Goal: Transaction & Acquisition: Purchase product/service

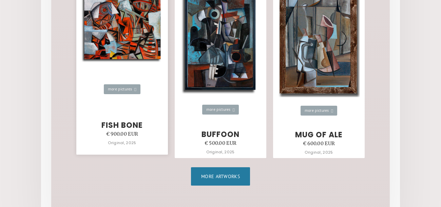
scroll to position [1005, 0]
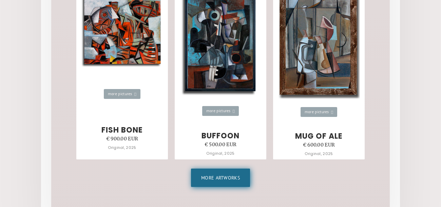
click at [222, 184] on link "More artworks" at bounding box center [220, 177] width 59 height 18
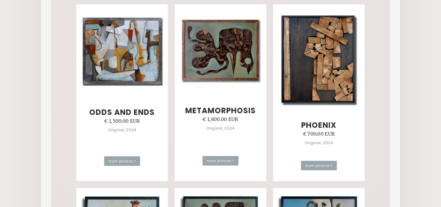
scroll to position [1181, 0]
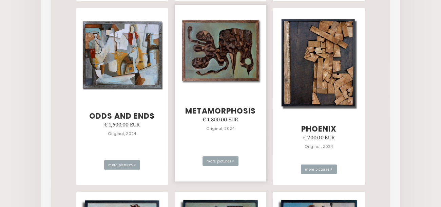
click at [211, 101] on link "Metamorphosis € 1,800.00 EUR Original, 2024 more pictures >" at bounding box center [221, 93] width 92 height 177
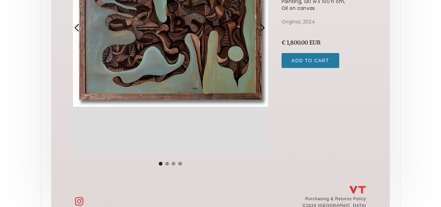
scroll to position [187, 0]
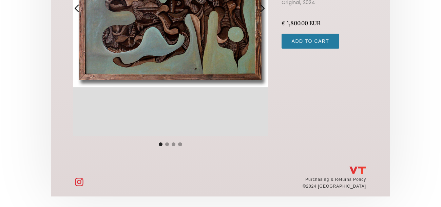
click at [163, 69] on div "1 of 4" at bounding box center [170, 8] width 195 height 255
click at [168, 143] on div "Show slide 2 of 4" at bounding box center [167, 144] width 4 height 4
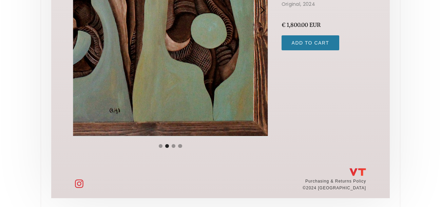
scroll to position [187, 0]
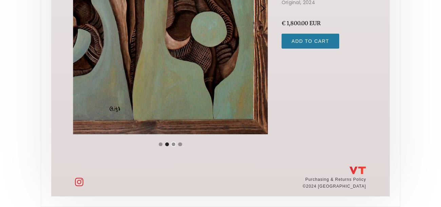
click at [173, 143] on div "Show slide 3 of 4" at bounding box center [174, 144] width 4 height 4
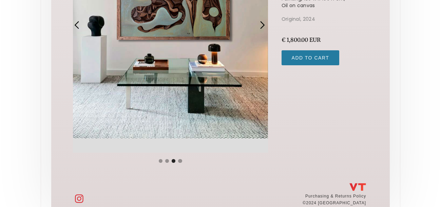
scroll to position [171, 0]
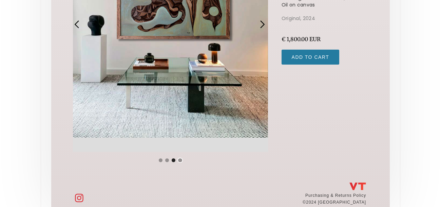
click at [180, 159] on div "Show slide 4 of 4" at bounding box center [180, 160] width 4 height 4
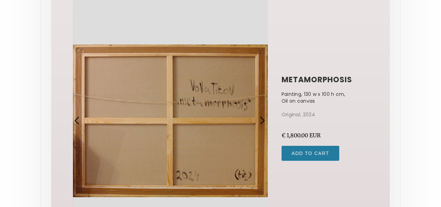
scroll to position [73, 0]
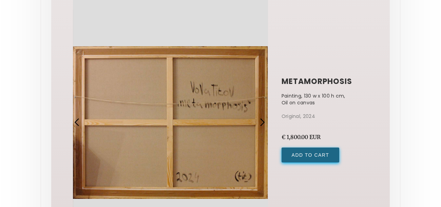
click at [304, 159] on input "Add to Cart" at bounding box center [311, 154] width 58 height 15
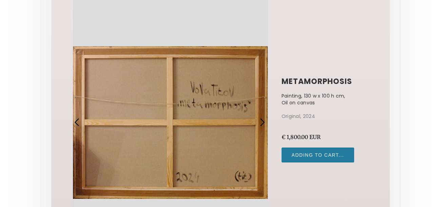
type input "Add to Cart"
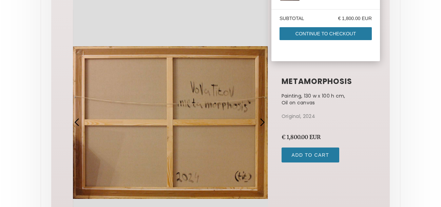
scroll to position [0, 0]
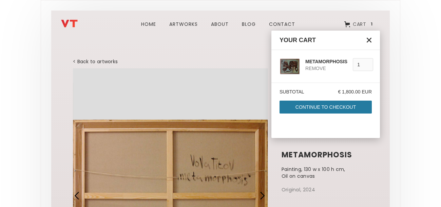
click at [353, 96] on div "Subtotal € 1,800.00 EUR Continue to Checkout Pay with browser" at bounding box center [326, 110] width 109 height 55
click at [355, 105] on link "Continue to Checkout" at bounding box center [326, 107] width 92 height 13
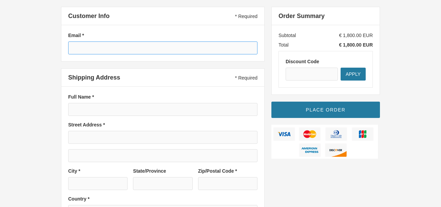
click at [158, 47] on input "text" at bounding box center [162, 47] width 189 height 13
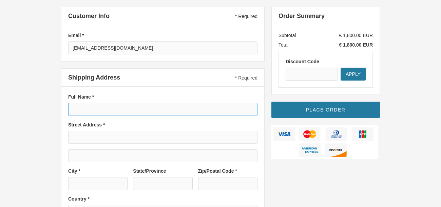
click at [130, 114] on input "text" at bounding box center [162, 109] width 189 height 13
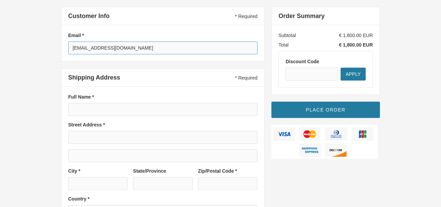
click at [162, 47] on input "[EMAIL_ADDRESS][DOMAIN_NAME]" at bounding box center [162, 47] width 189 height 13
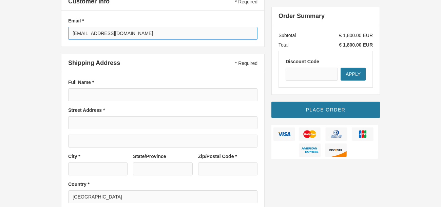
scroll to position [17, 0]
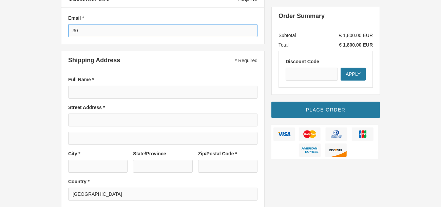
type input "3"
